Goal: Check status: Check status

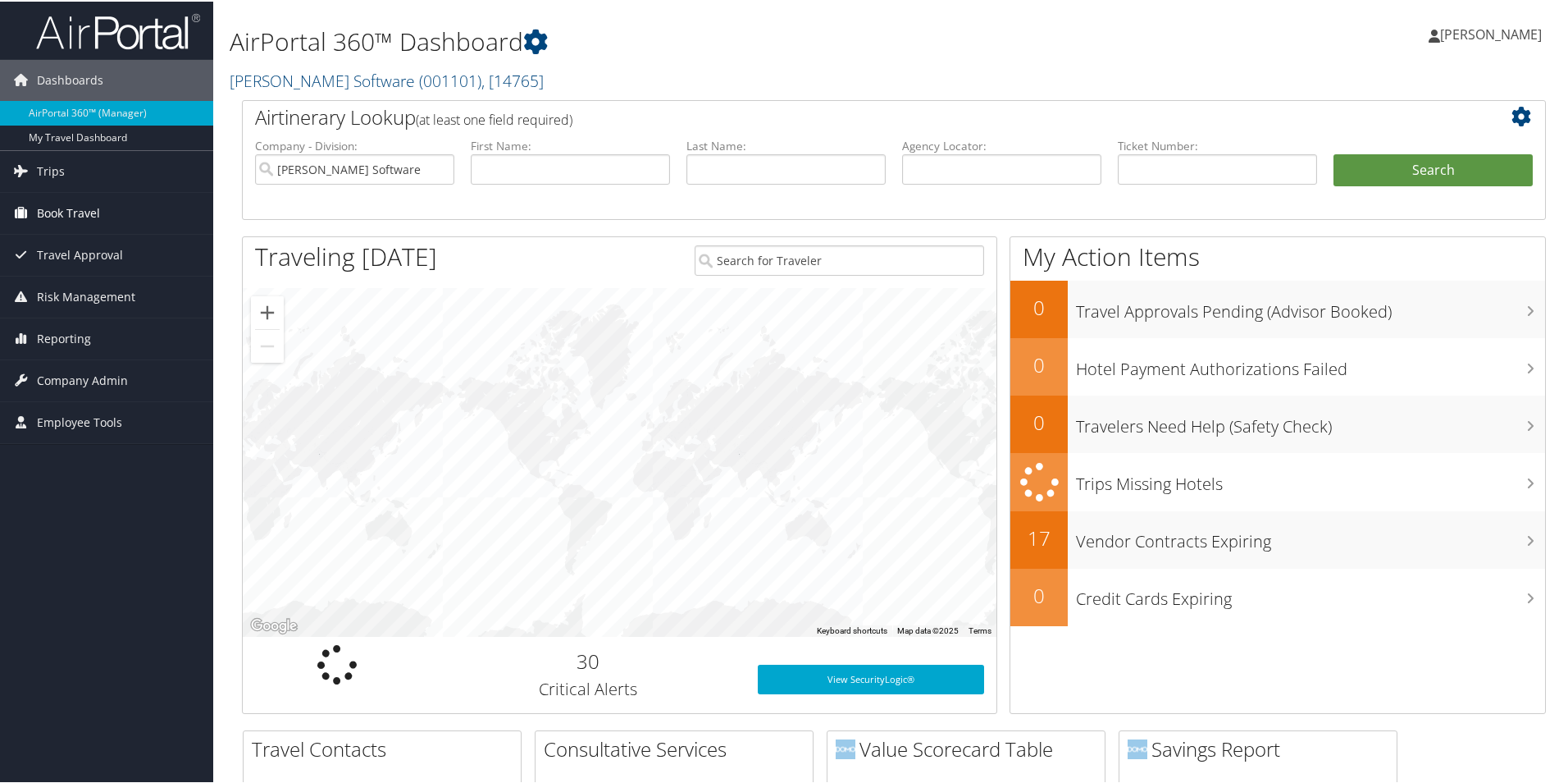
click at [80, 207] on span "Book Travel" at bounding box center [69, 212] width 63 height 41
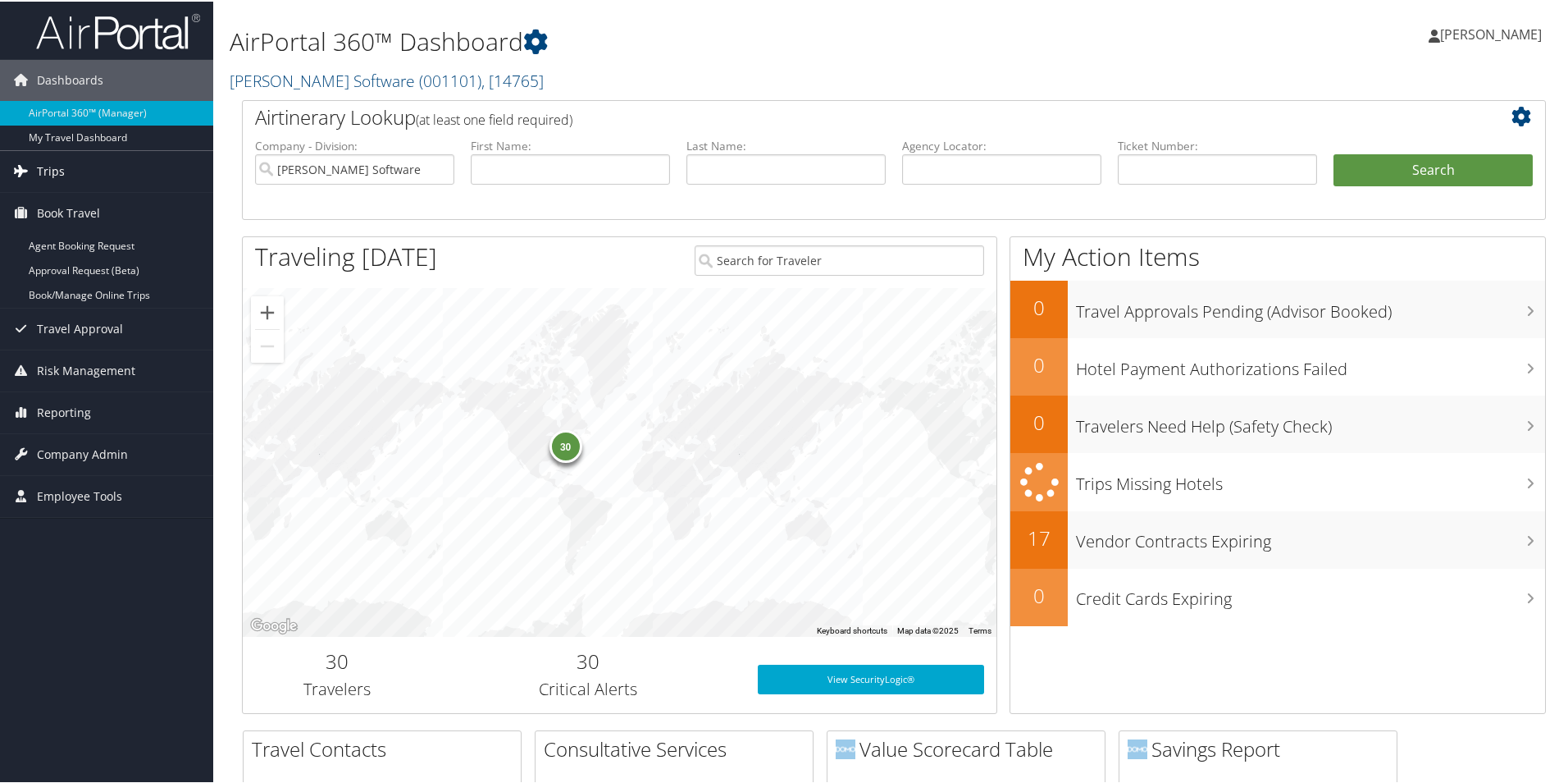
click at [55, 151] on span "Trips" at bounding box center [51, 170] width 28 height 41
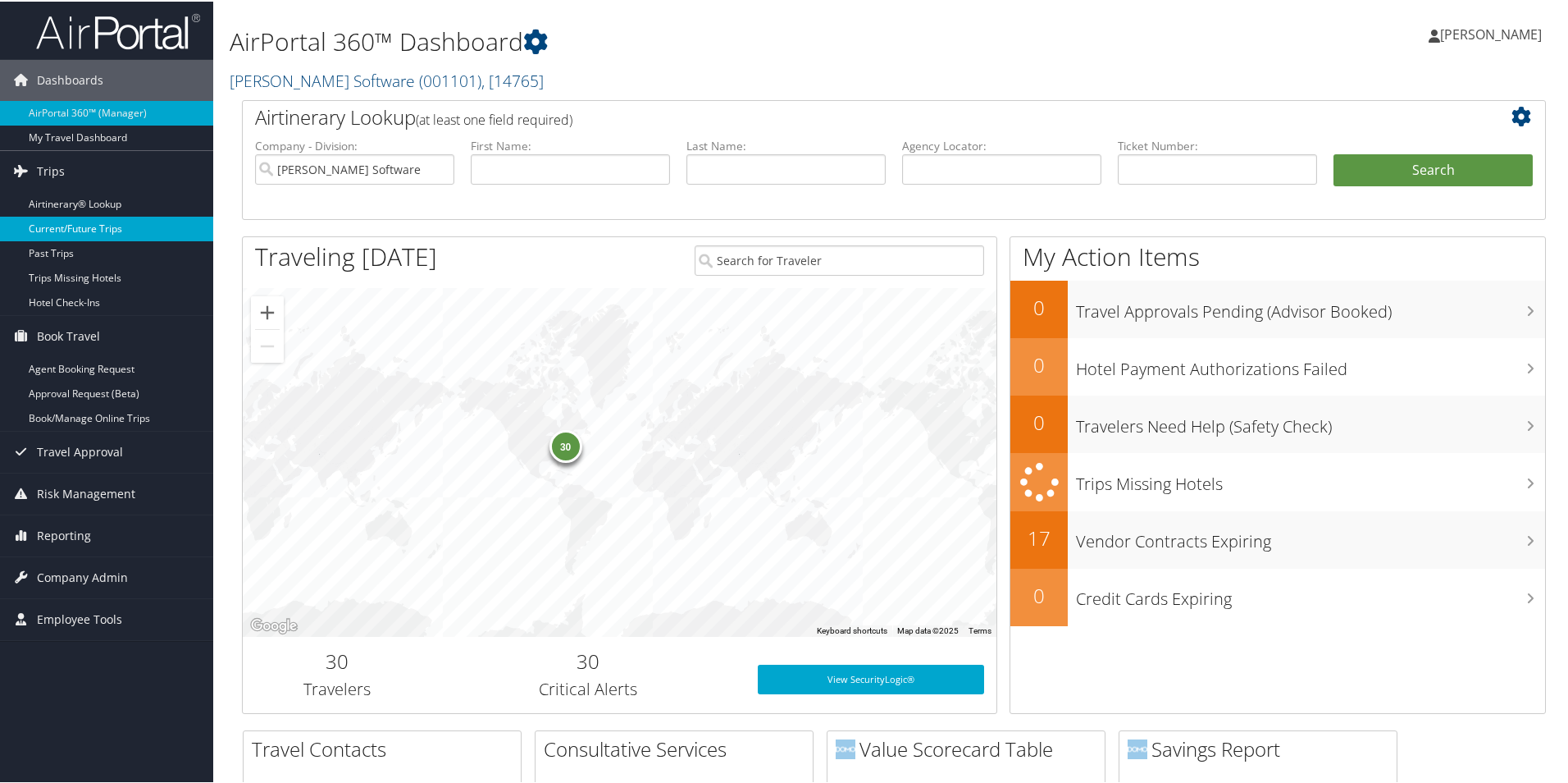
click at [44, 230] on link "Current/Future Trips" at bounding box center [106, 227] width 214 height 24
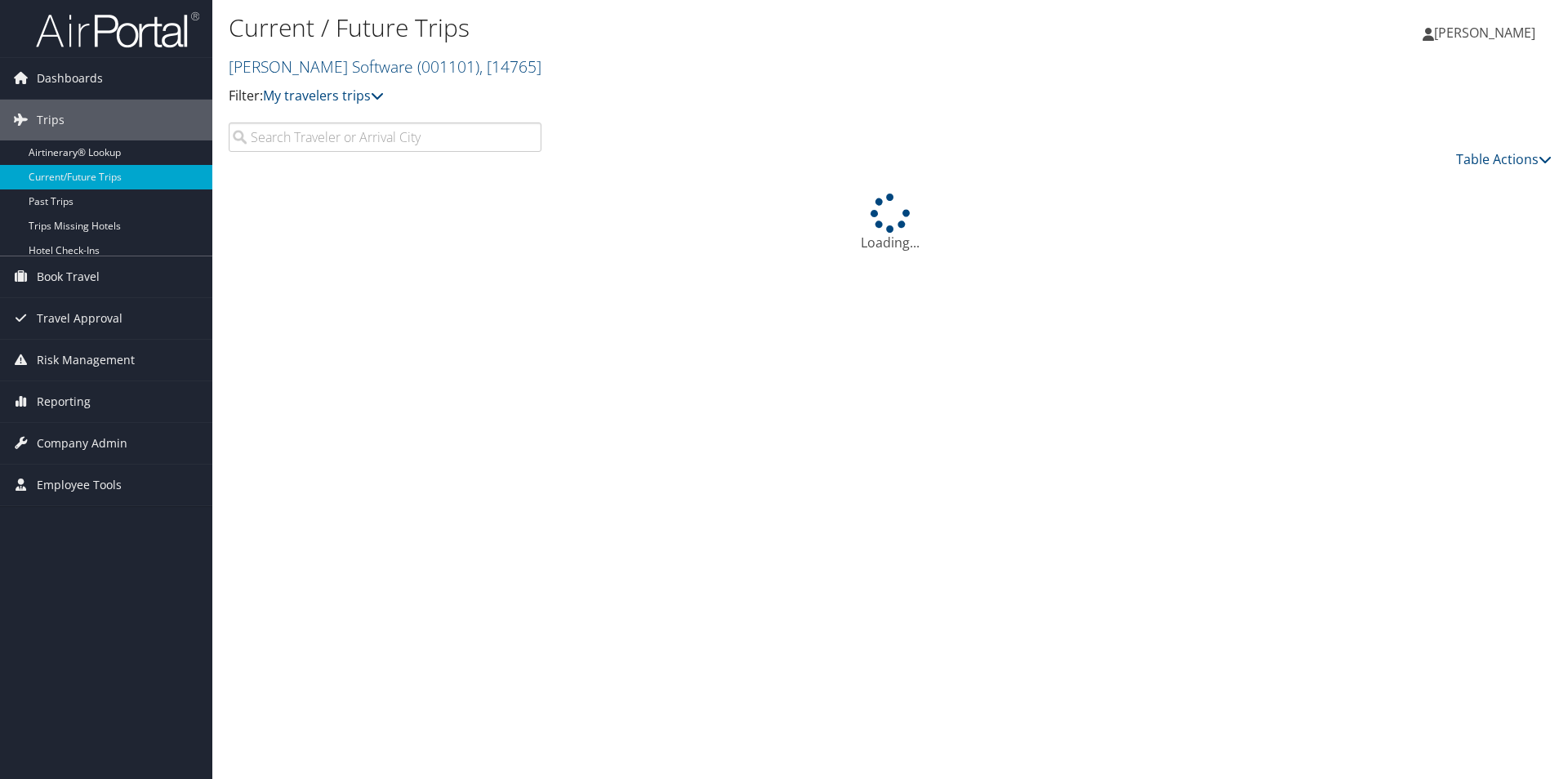
click at [422, 137] on input "search" at bounding box center [385, 137] width 313 height 30
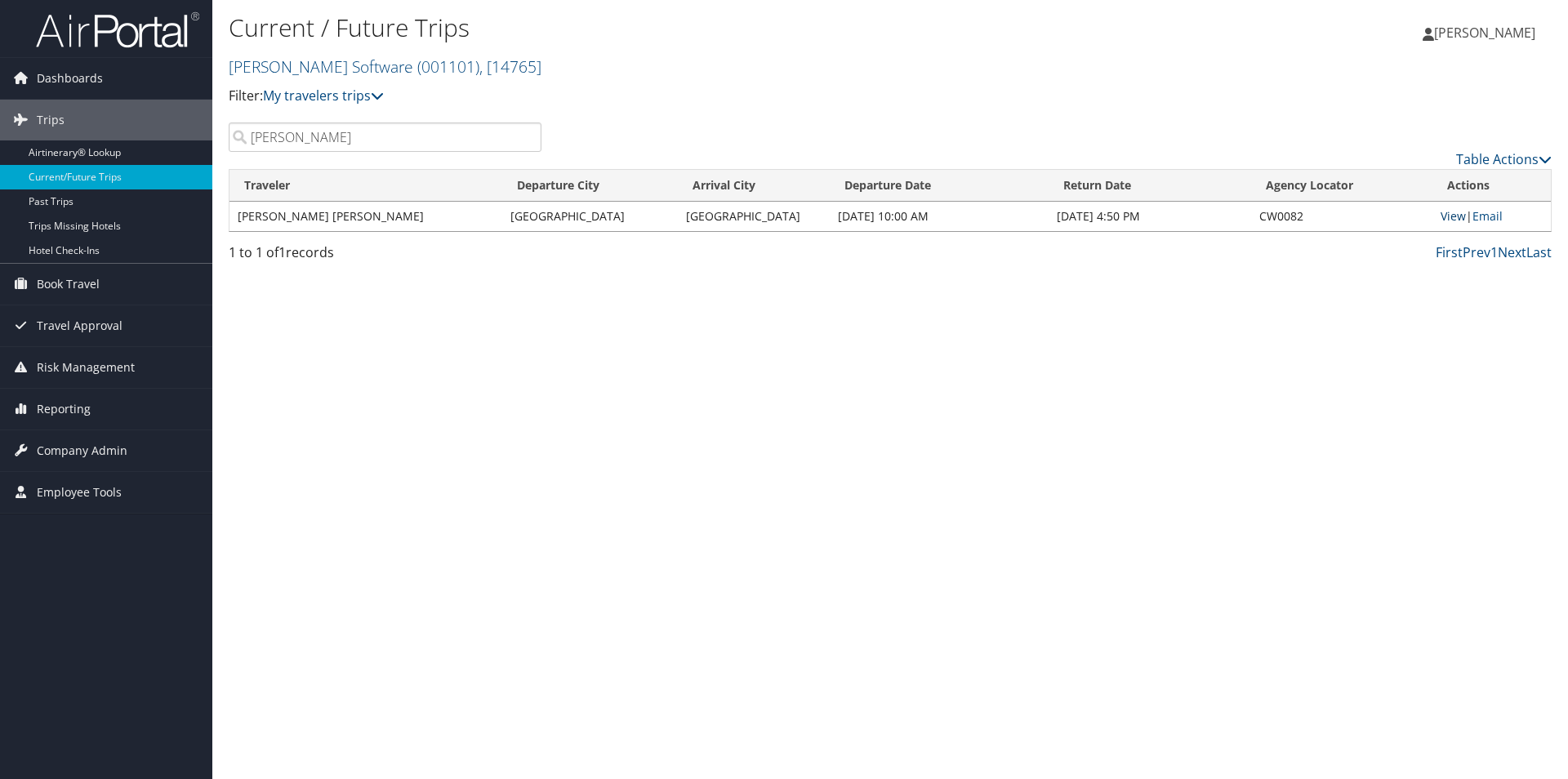
type input "stephens"
click at [1445, 214] on link "View" at bounding box center [1453, 215] width 25 height 16
